Goal: Task Accomplishment & Management: Use online tool/utility

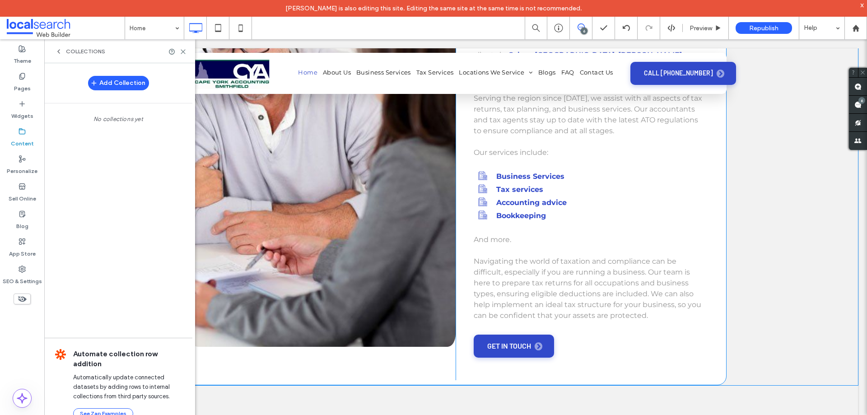
scroll to position [454, 0]
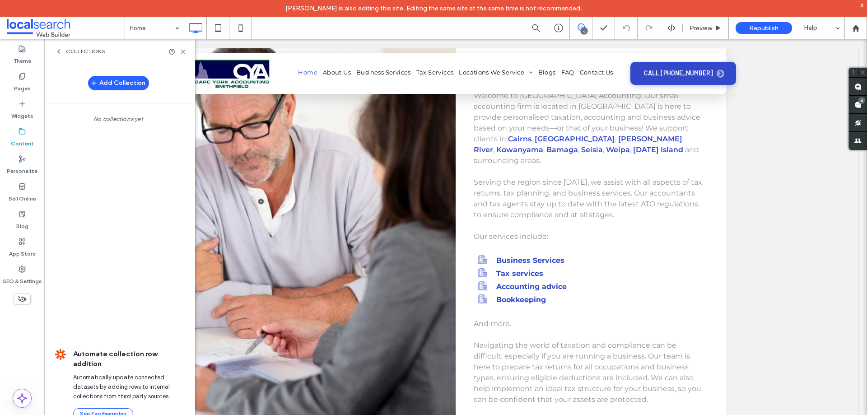
click at [19, 138] on label "Content" at bounding box center [22, 141] width 23 height 13
click at [59, 50] on use at bounding box center [59, 52] width 2 height 4
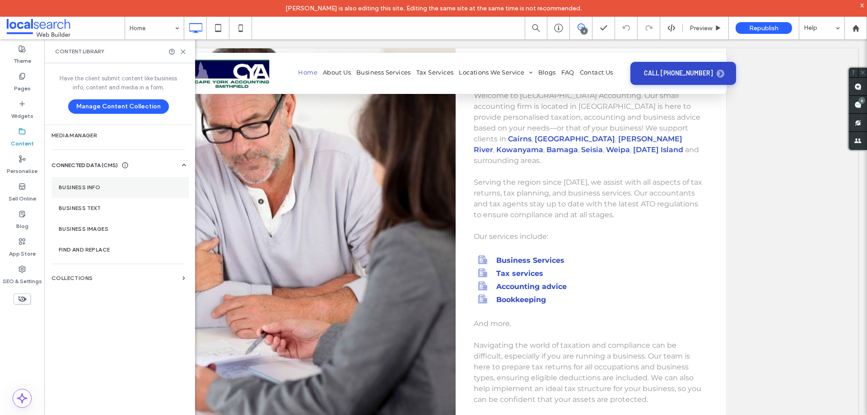
click at [111, 184] on label "Business Info" at bounding box center [120, 187] width 123 height 6
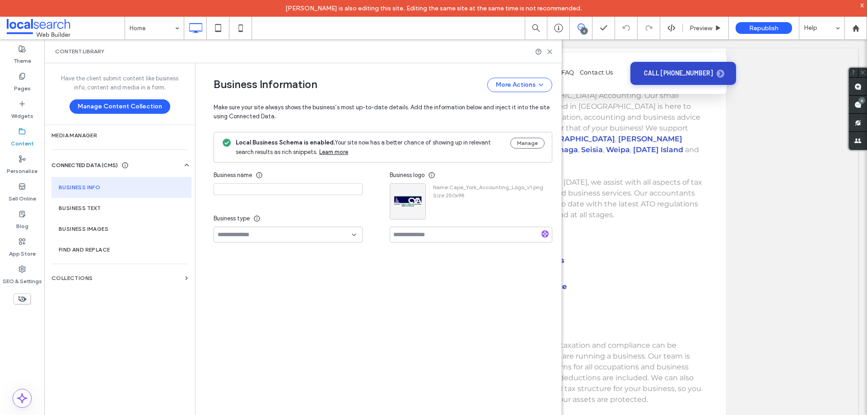
type input "**********"
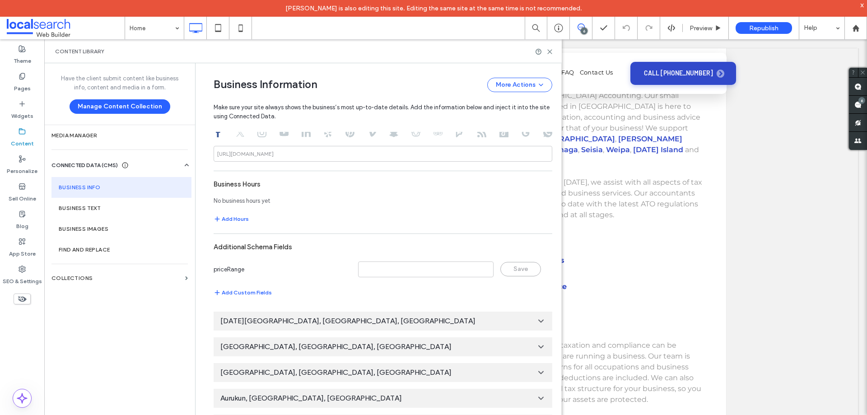
scroll to position [554, 0]
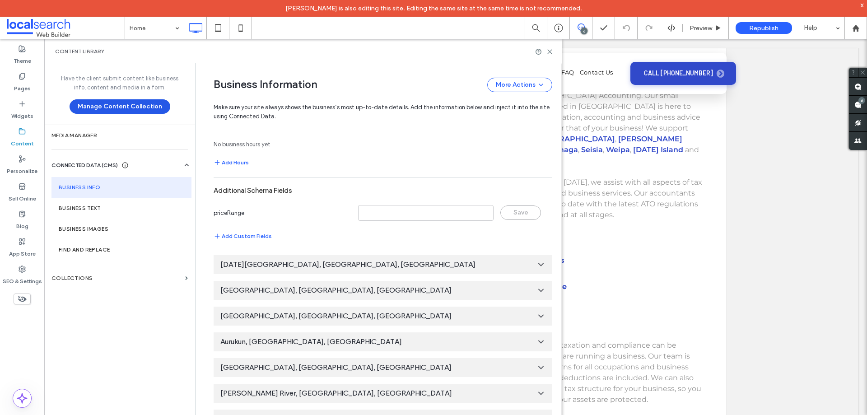
drag, startPoint x: 22, startPoint y: 56, endPoint x: 77, endPoint y: 104, distance: 73.6
click at [23, 56] on label "Theme" at bounding box center [23, 58] width 18 height 13
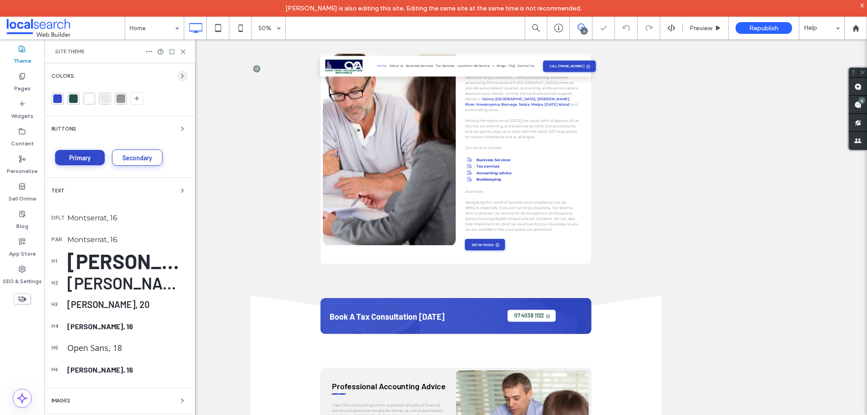
click at [184, 77] on div "Colors Buttons Primary Secondary Text dflt Montserrat, 16 par [PERSON_NAME], 16…" at bounding box center [119, 277] width 151 height 428
click at [179, 77] on icon "button" at bounding box center [182, 75] width 7 height 7
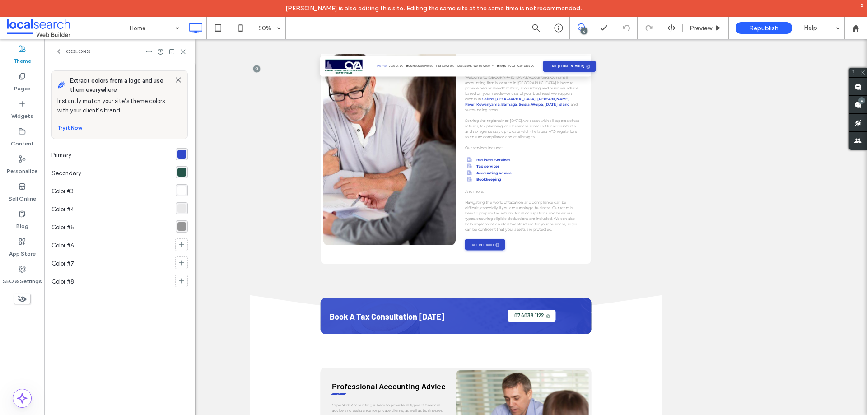
click at [180, 152] on div "rgba(49,73,202,1)" at bounding box center [181, 154] width 9 height 9
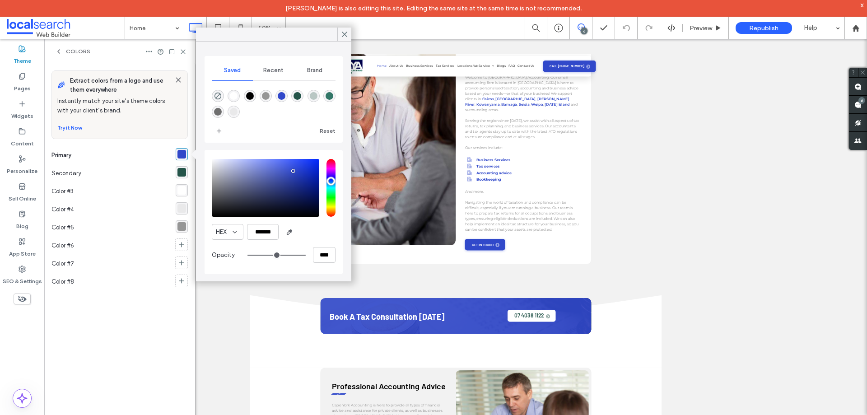
click at [179, 173] on div "rgba(37,85,74,1)" at bounding box center [181, 172] width 9 height 9
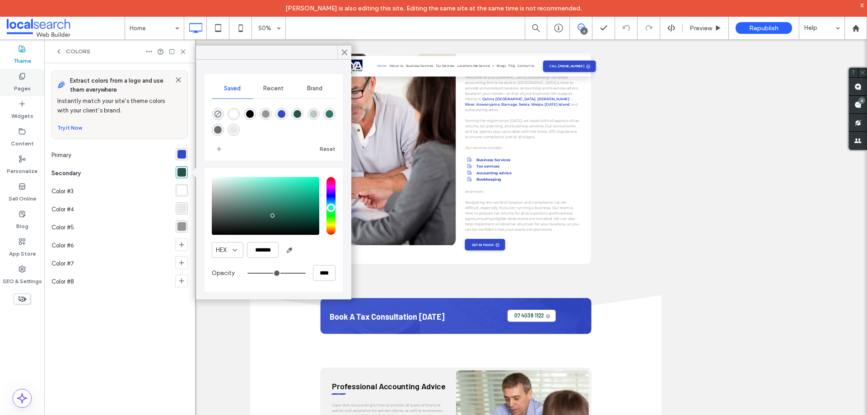
click at [25, 88] on label "Pages" at bounding box center [22, 86] width 17 height 13
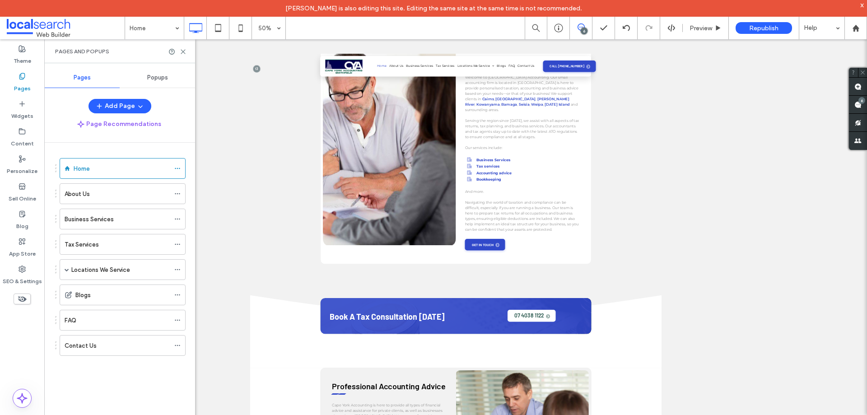
click at [151, 78] on span "Popups" at bounding box center [157, 77] width 21 height 7
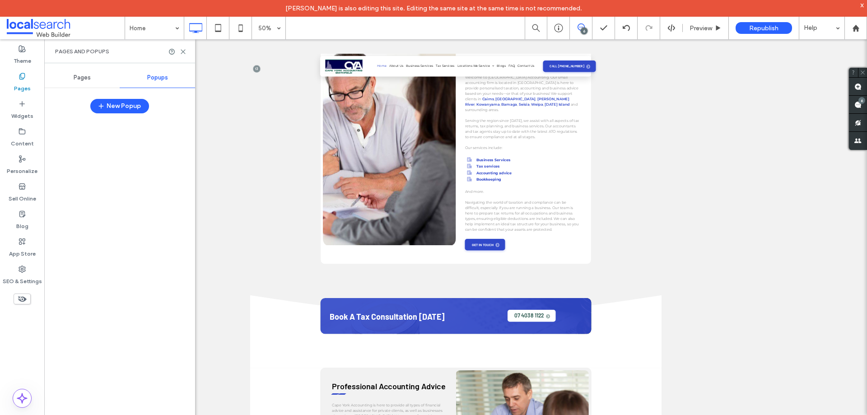
click at [92, 80] on div "Pages" at bounding box center [81, 78] width 75 height 20
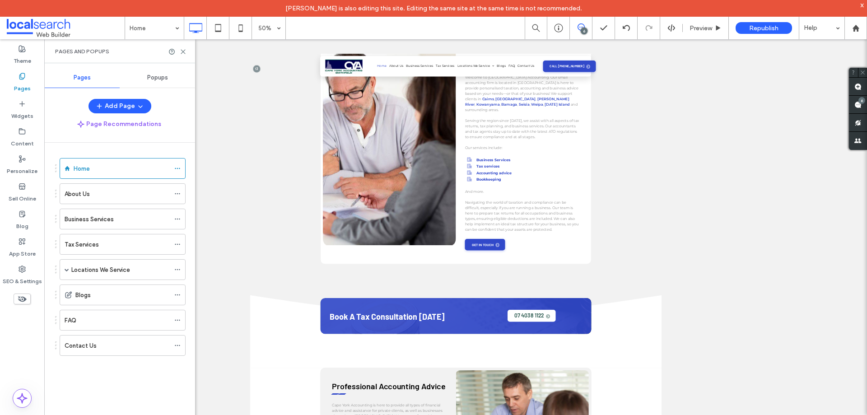
click at [157, 75] on span "Popups" at bounding box center [157, 77] width 21 height 7
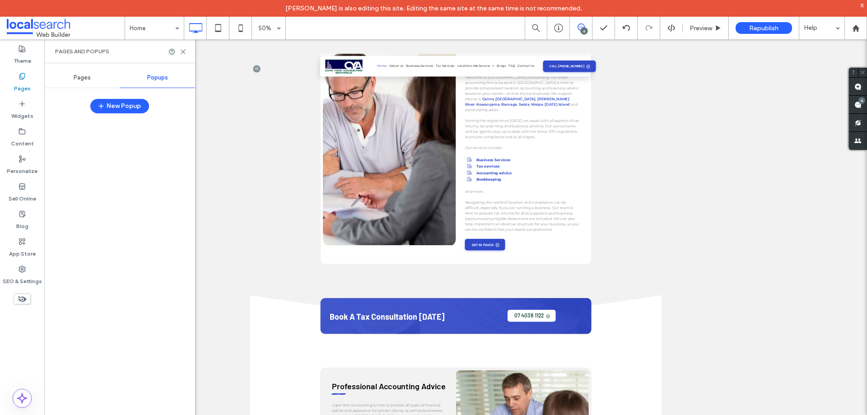
click at [88, 78] on span "Pages" at bounding box center [82, 77] width 17 height 7
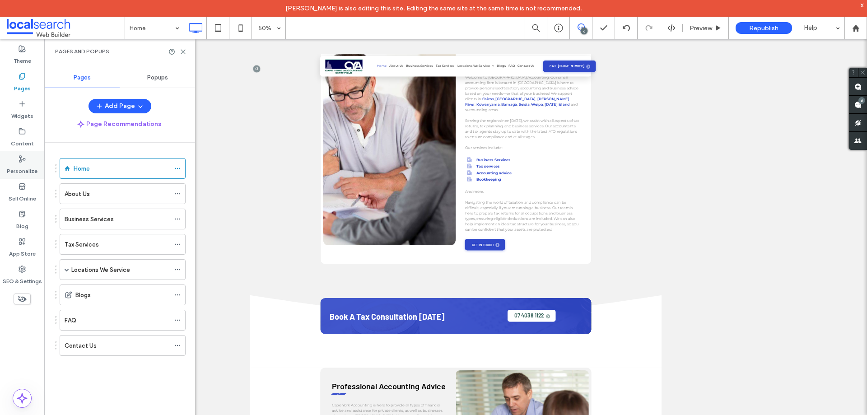
click at [27, 177] on div "Personalize" at bounding box center [22, 165] width 44 height 28
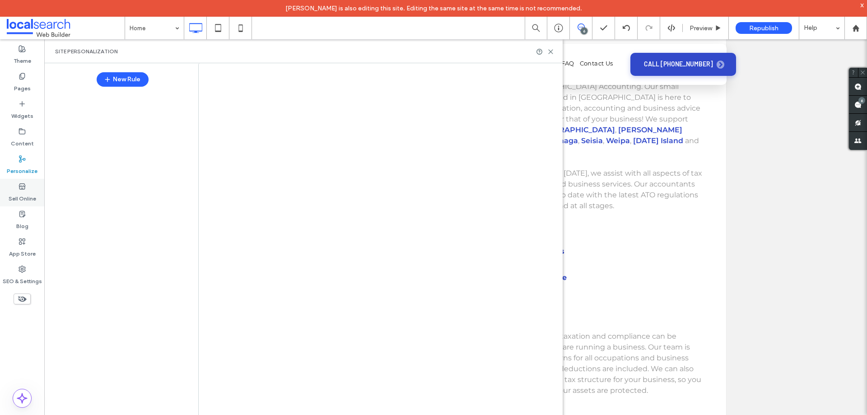
click at [22, 200] on label "Sell Online" at bounding box center [23, 196] width 28 height 13
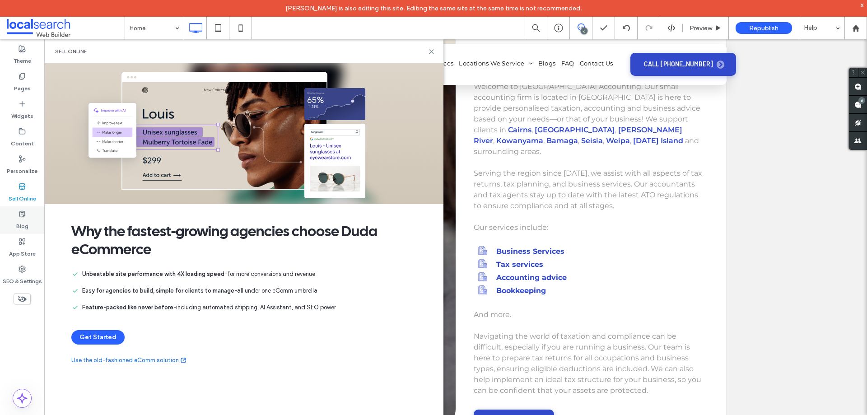
click at [17, 233] on div "Blog" at bounding box center [22, 220] width 44 height 28
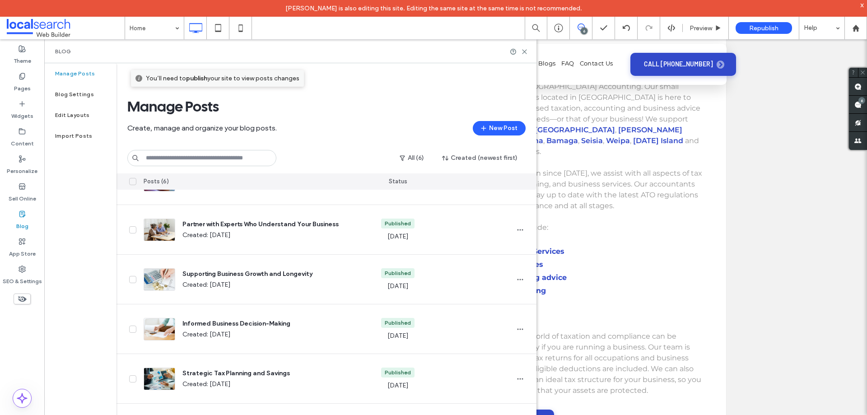
scroll to position [0, 0]
click at [524, 52] on use at bounding box center [524, 52] width 4 height 4
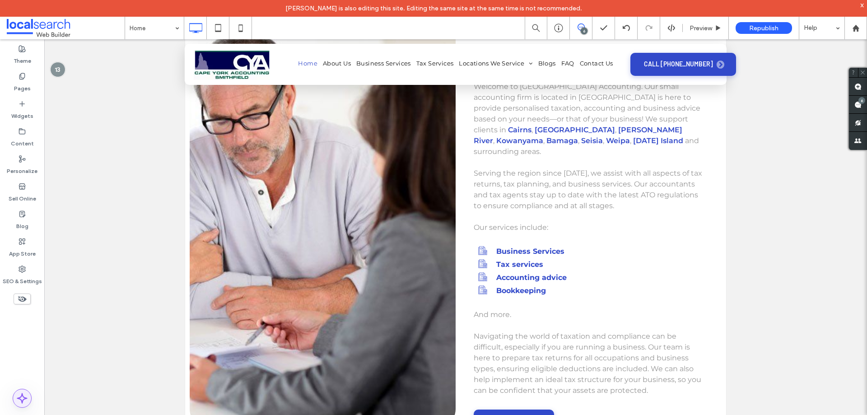
click at [23, 402] on use at bounding box center [22, 398] width 9 height 9
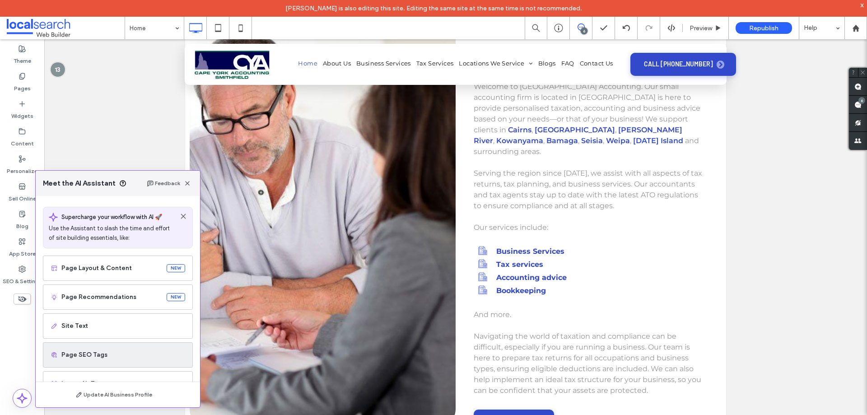
scroll to position [45, 0]
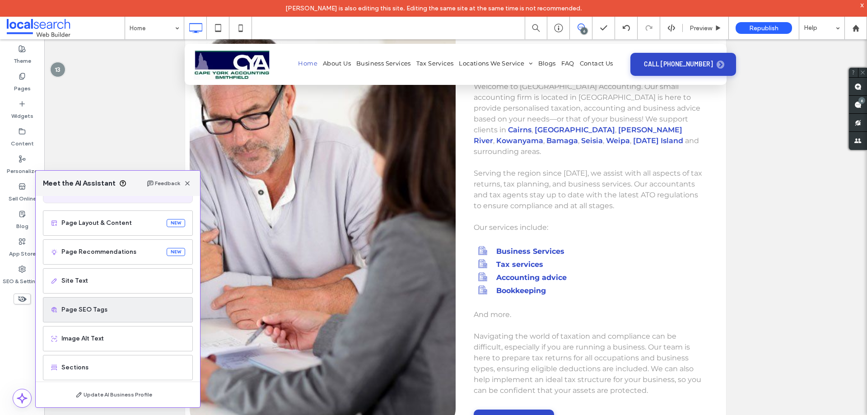
click at [117, 308] on span "Page SEO Tags" at bounding box center [123, 309] width 124 height 9
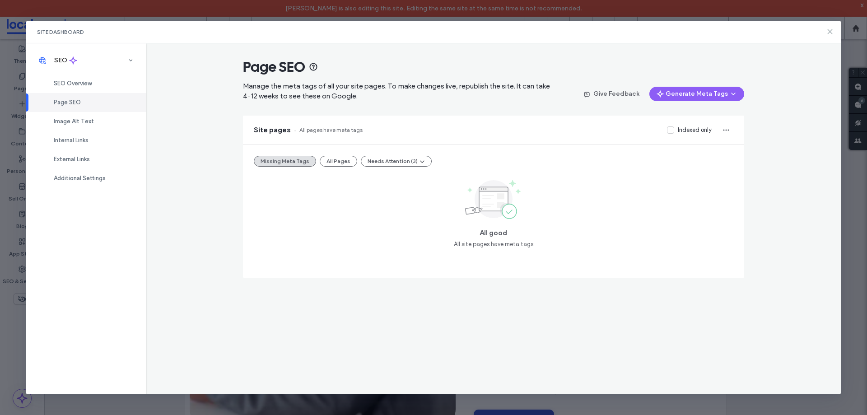
click at [829, 32] on icon at bounding box center [829, 31] width 7 height 7
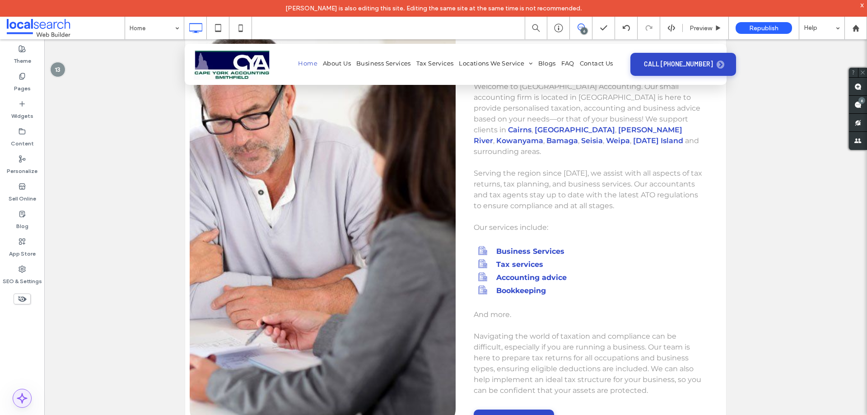
click at [18, 395] on icon at bounding box center [22, 398] width 11 height 11
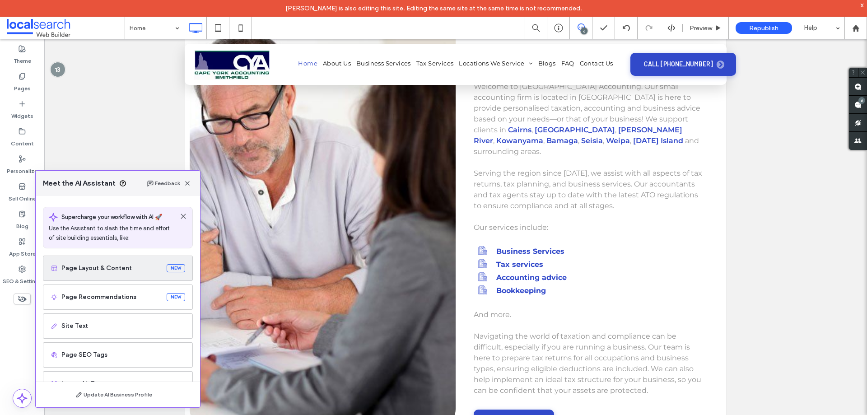
scroll to position [55, 0]
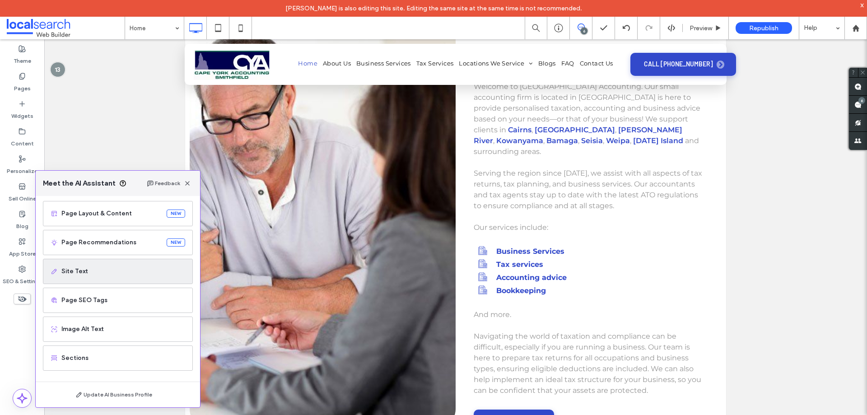
click at [115, 281] on div "Site Text" at bounding box center [118, 271] width 150 height 25
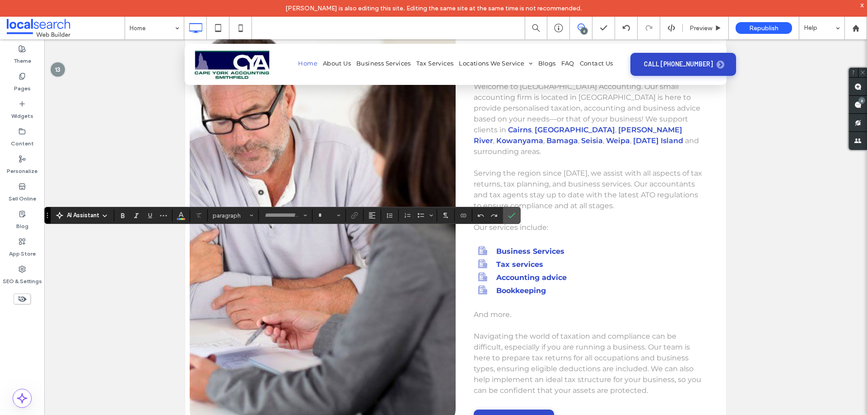
type input "**********"
type input "**"
click at [512, 215] on icon "Confirm" at bounding box center [511, 215] width 7 height 7
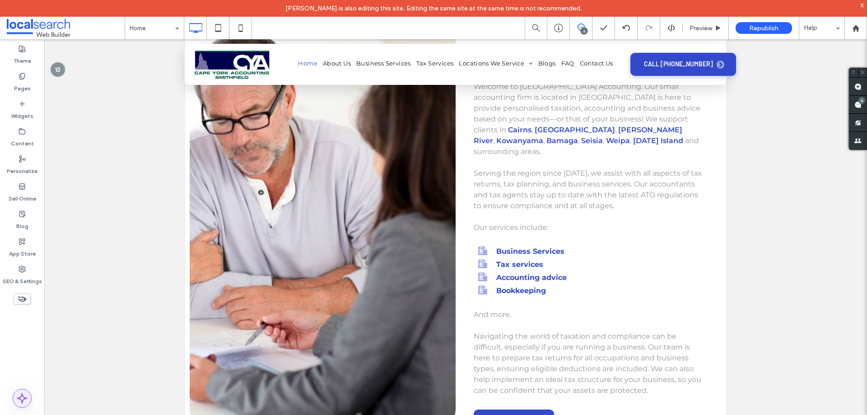
click at [16, 400] on span at bounding box center [22, 398] width 18 height 18
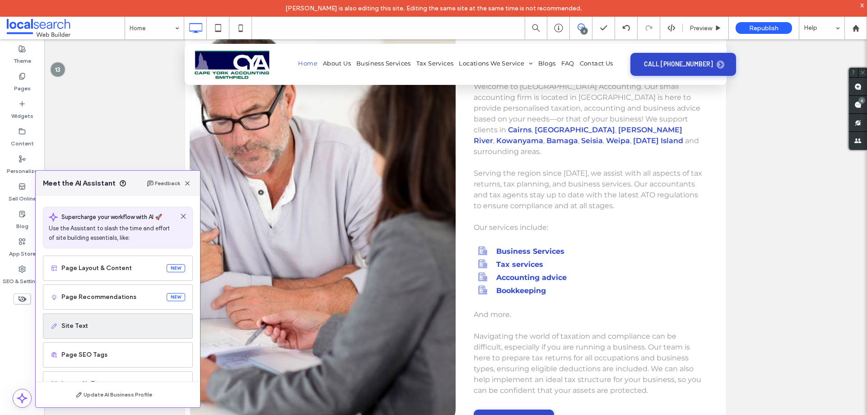
click at [93, 324] on span "Site Text" at bounding box center [123, 325] width 124 height 9
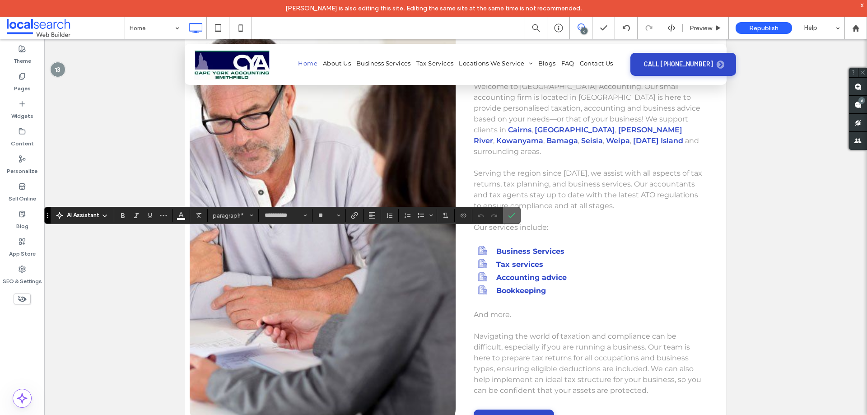
click at [514, 216] on icon "Confirm" at bounding box center [511, 215] width 7 height 7
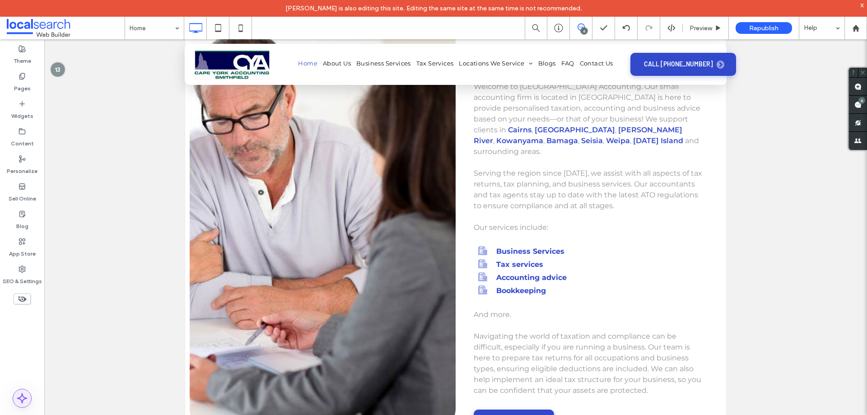
click at [25, 400] on icon at bounding box center [22, 398] width 11 height 11
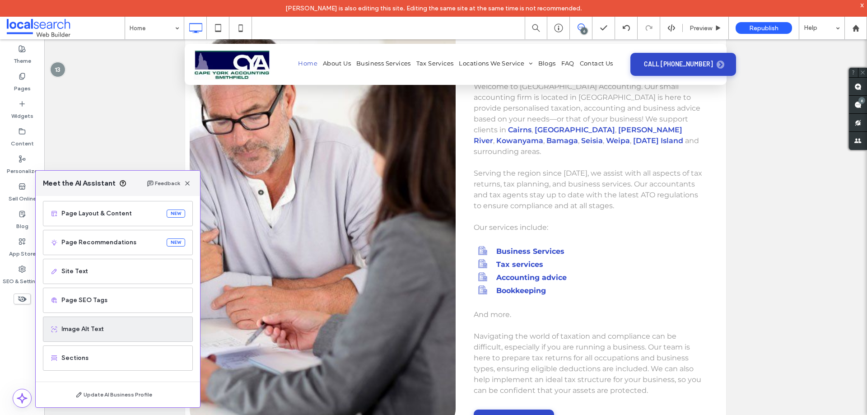
click at [106, 328] on span "Image Alt Text" at bounding box center [123, 329] width 124 height 9
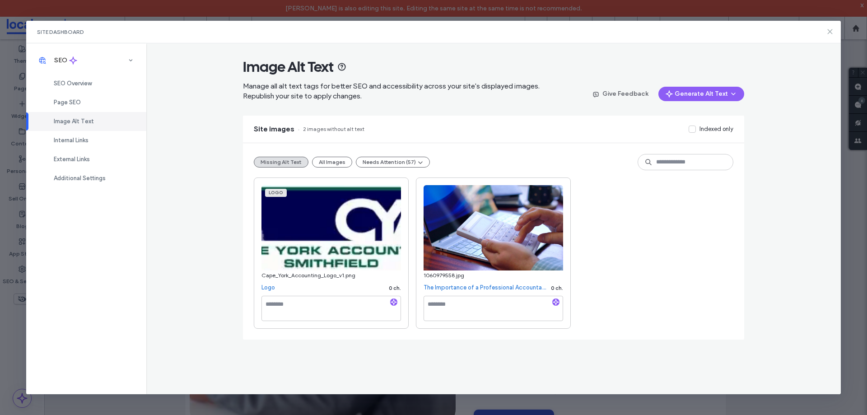
click at [828, 32] on icon at bounding box center [829, 31] width 7 height 7
